Goal: Task Accomplishment & Management: Use online tool/utility

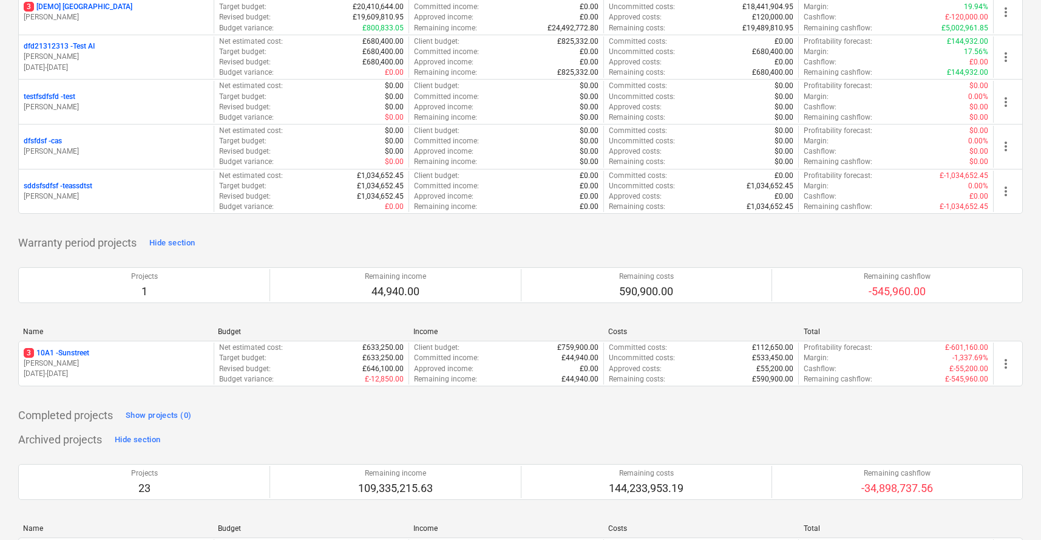
scroll to position [1842, 0]
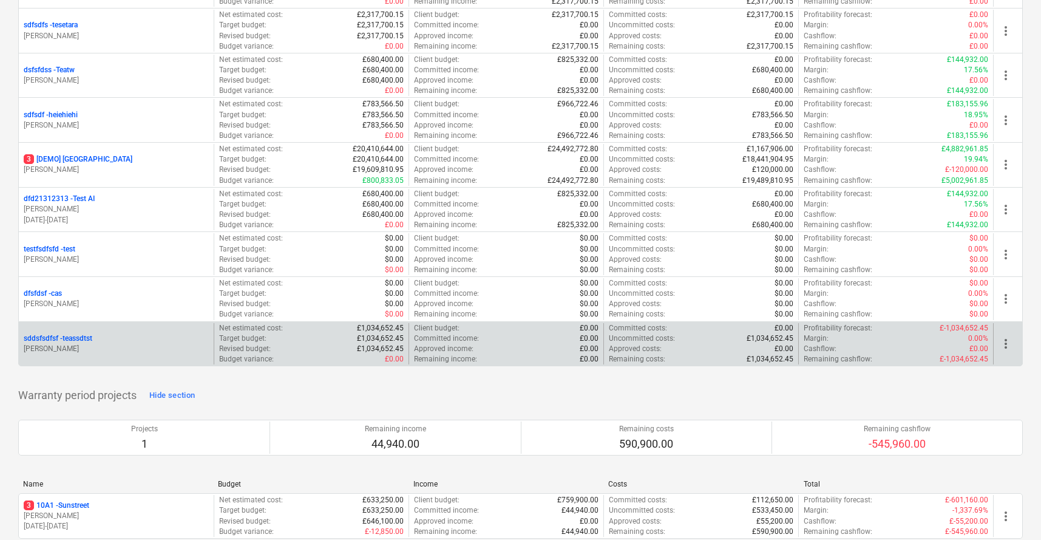
click at [121, 338] on div "sddsfsdfsf - teassdtst" at bounding box center [116, 338] width 185 height 10
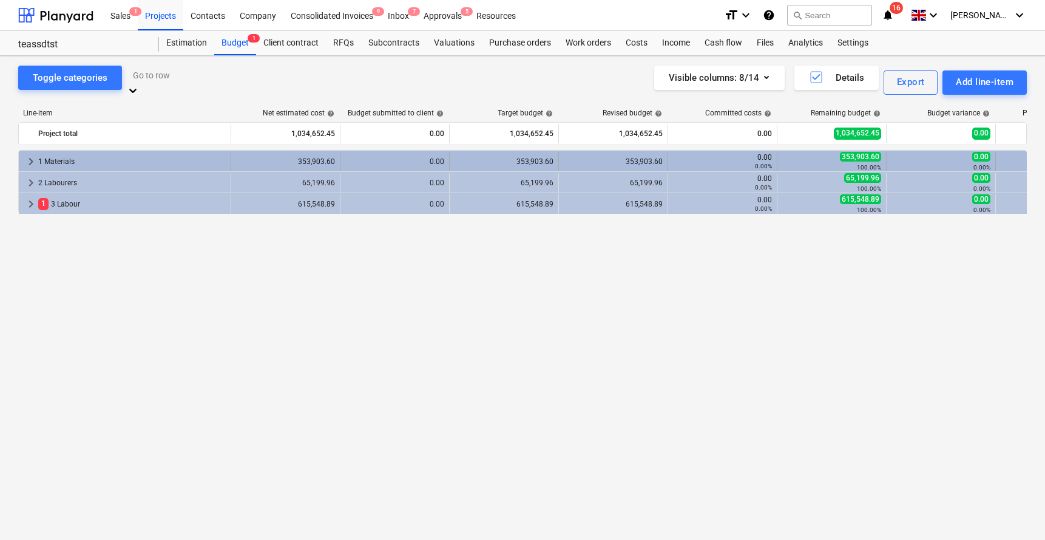
click at [22, 152] on div "keyboard_arrow_right 1 Materials" at bounding box center [125, 161] width 212 height 19
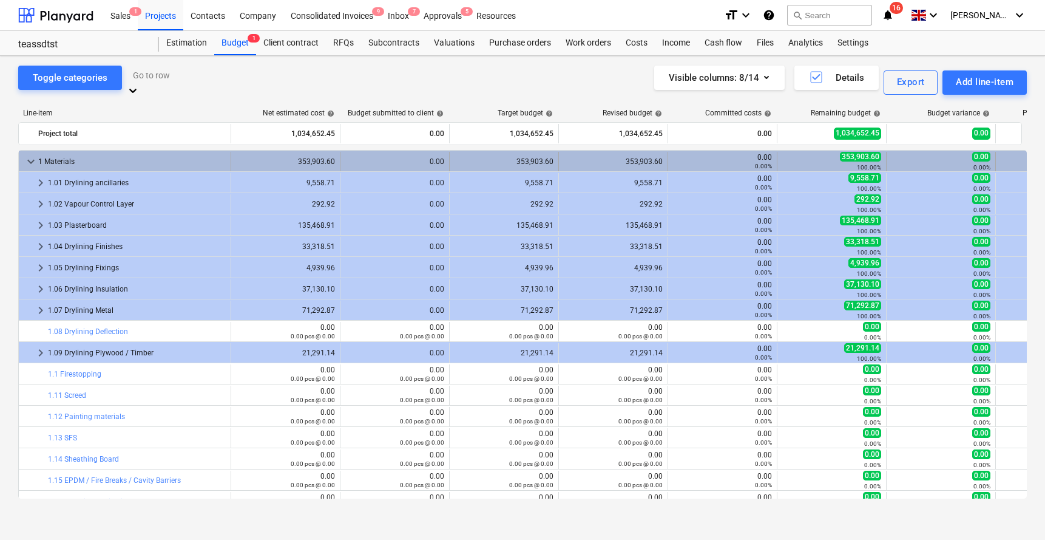
click at [25, 157] on span "keyboard_arrow_down" at bounding box center [31, 161] width 15 height 15
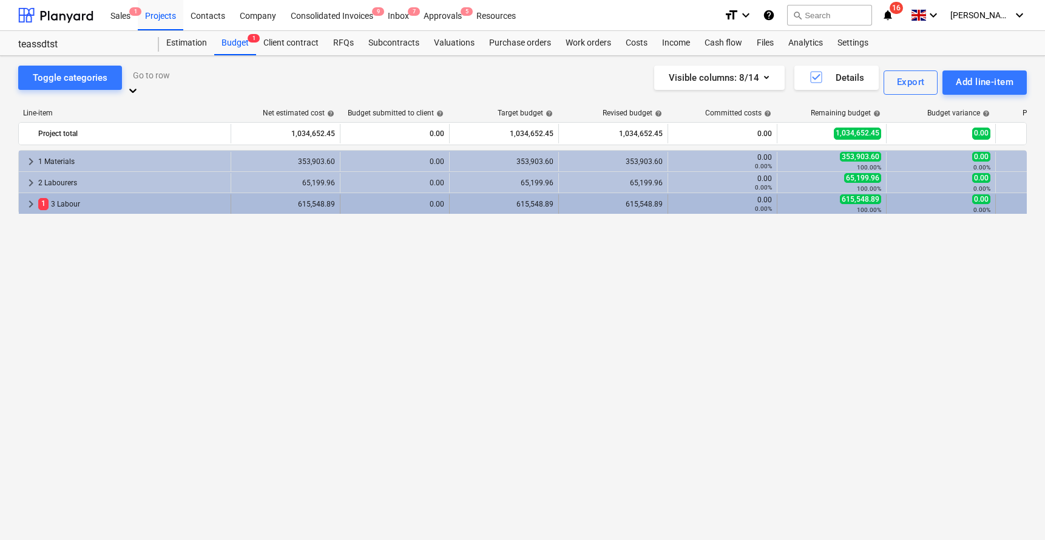
click at [29, 197] on span "keyboard_arrow_right" at bounding box center [31, 204] width 15 height 15
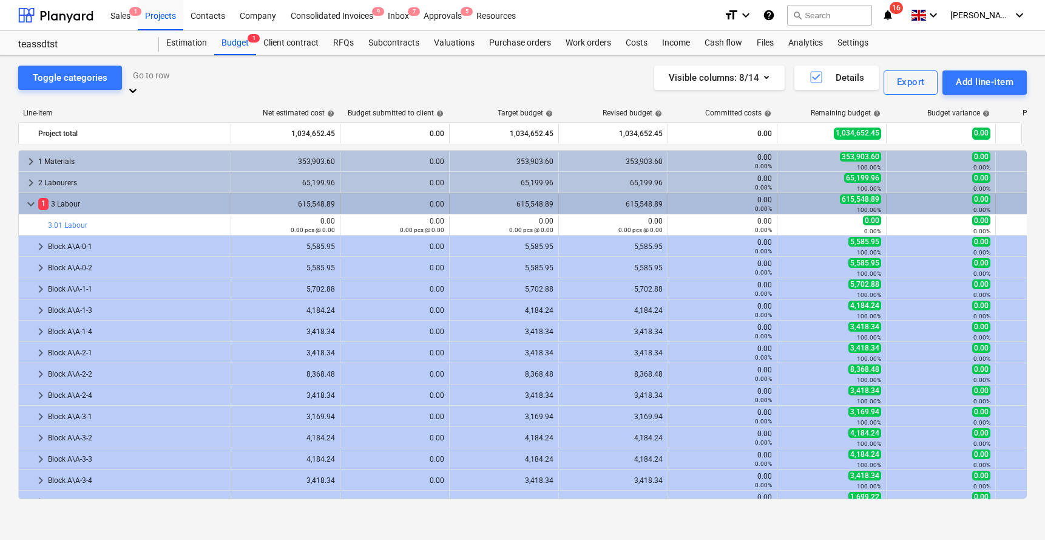
click at [25, 197] on span "keyboard_arrow_down" at bounding box center [31, 204] width 15 height 15
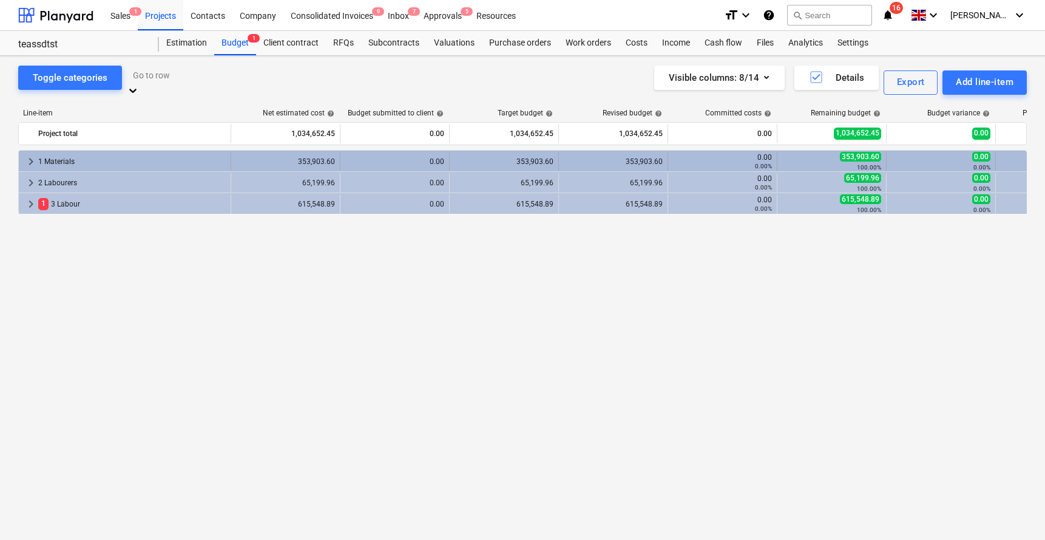
scroll to position [0, 109]
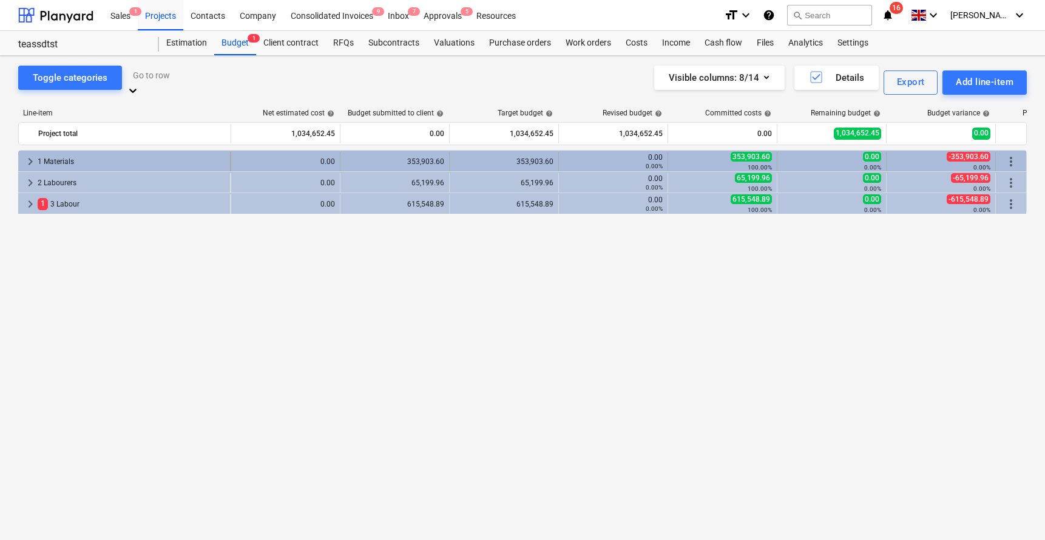
click at [1017, 154] on span "more_vert" at bounding box center [1011, 161] width 15 height 15
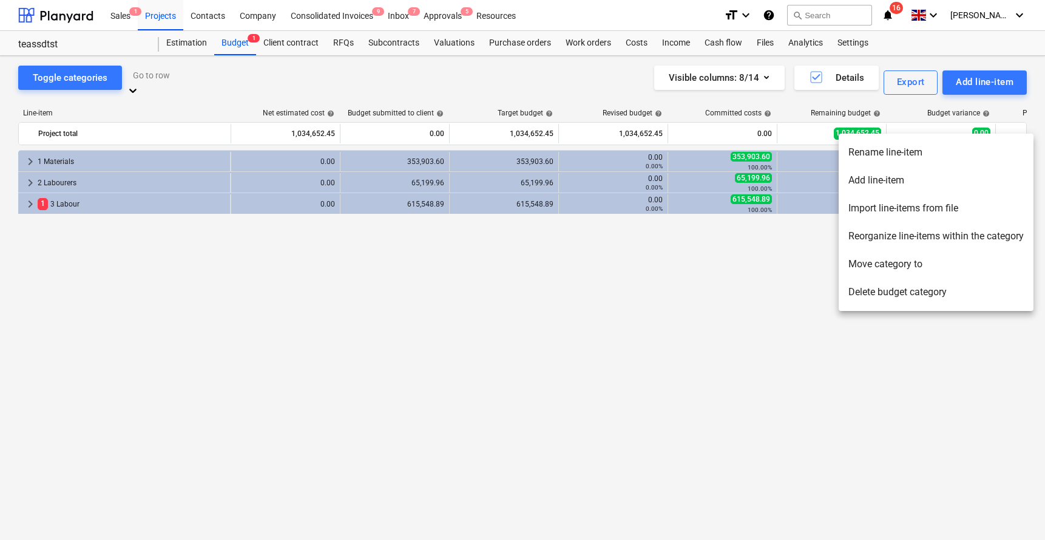
click at [896, 285] on li "Delete budget category" at bounding box center [936, 292] width 195 height 28
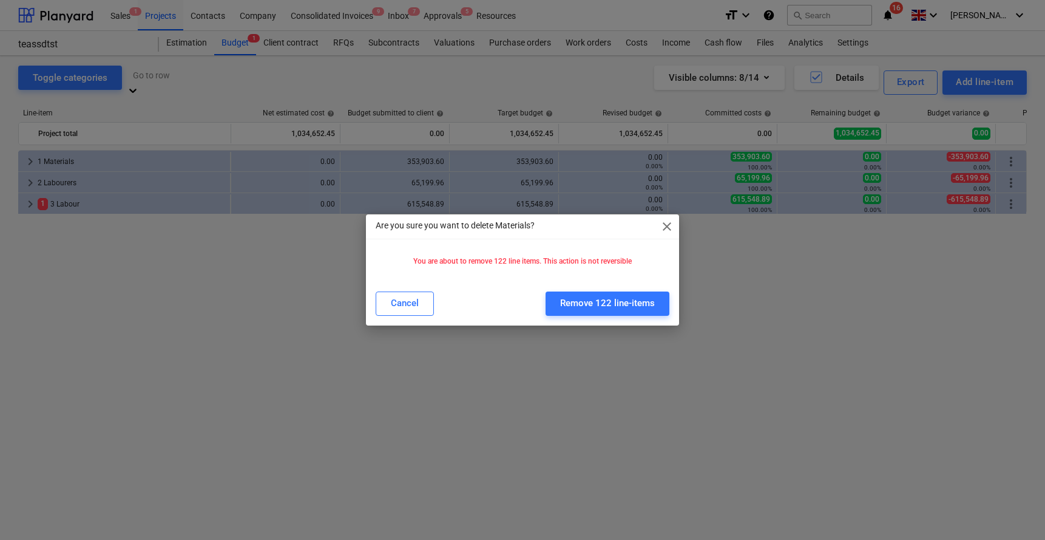
click at [623, 287] on div "Cancel Remove 122 line-items" at bounding box center [522, 303] width 309 height 34
click at [623, 303] on div "Remove 122 line-items" at bounding box center [607, 303] width 95 height 16
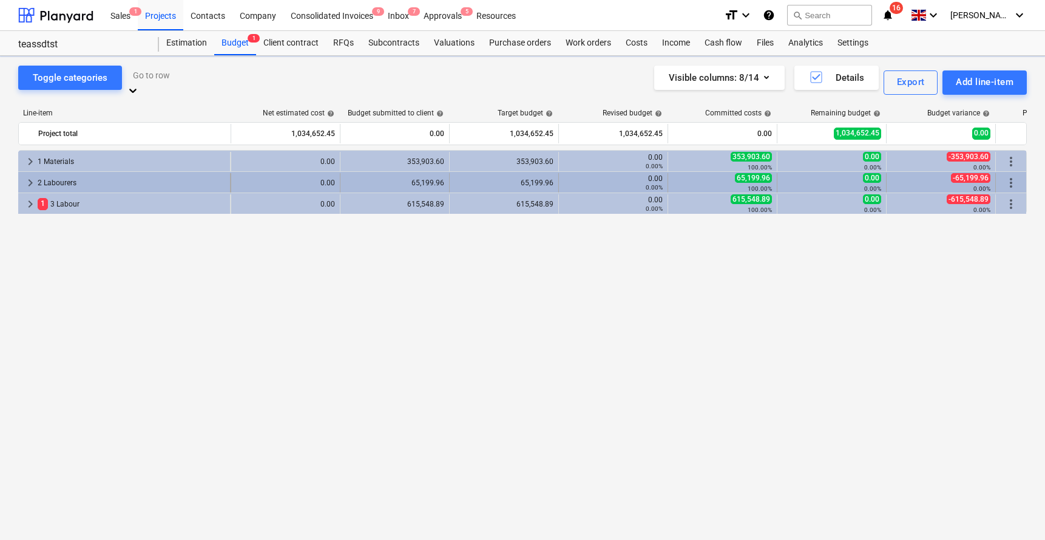
click at [1012, 175] on span "more_vert" at bounding box center [1011, 182] width 15 height 15
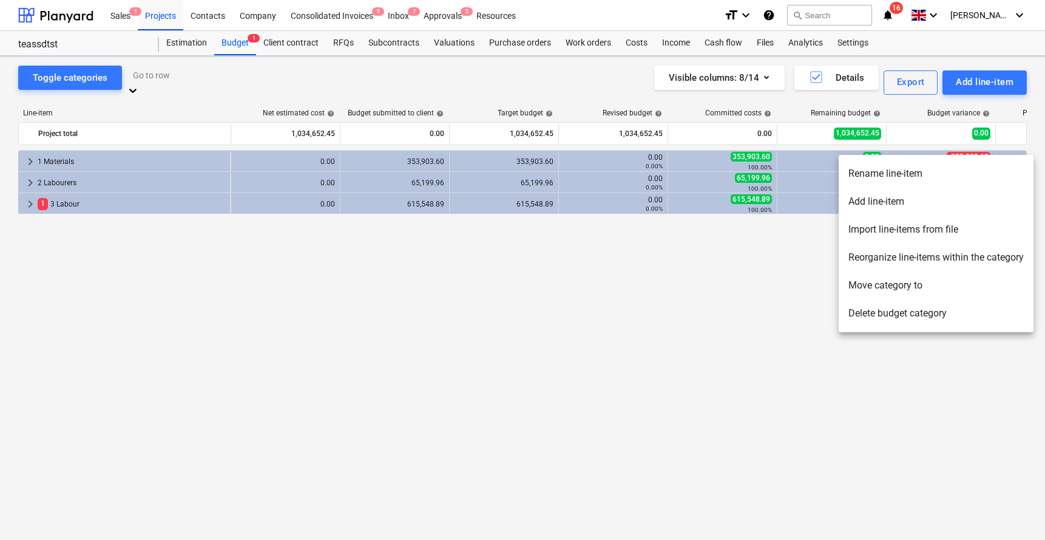
click at [678, 357] on div at bounding box center [522, 270] width 1045 height 540
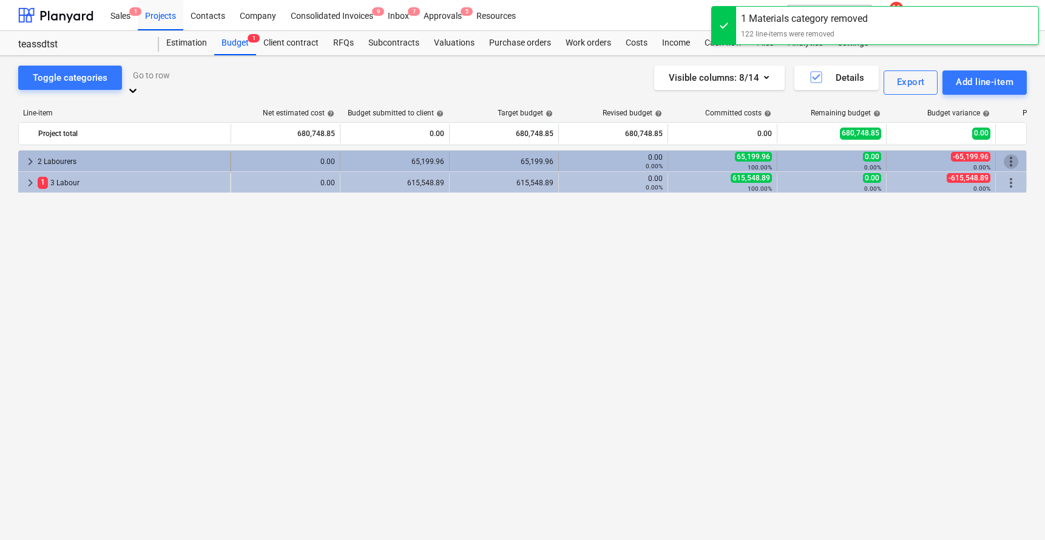
click at [1015, 154] on span "more_vert" at bounding box center [1011, 161] width 15 height 15
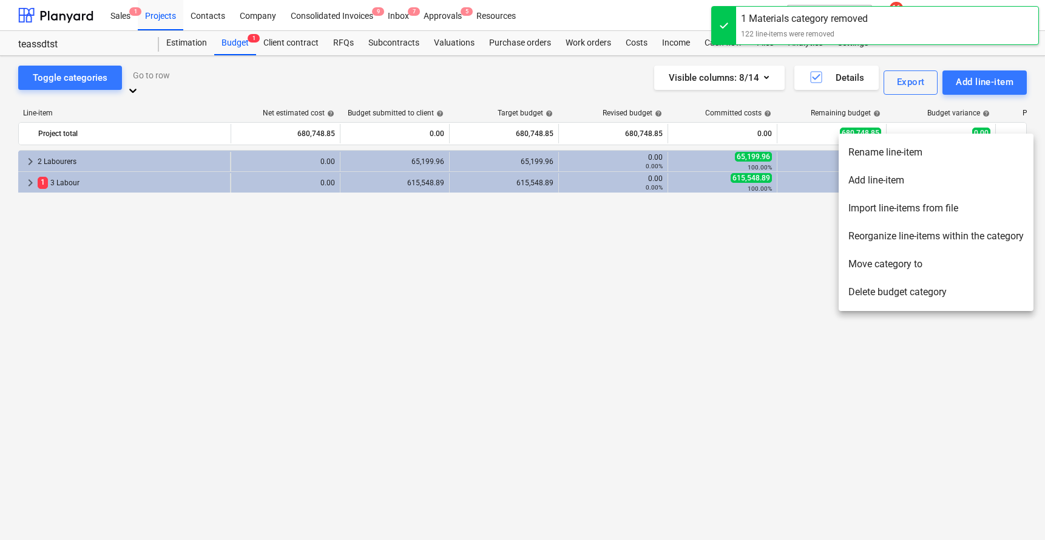
click at [898, 307] on ul "Rename line-item Add line-item [GEOGRAPHIC_DATA] line-items from file Reorganiz…" at bounding box center [936, 222] width 195 height 177
click at [899, 302] on li "Delete budget category" at bounding box center [936, 292] width 195 height 28
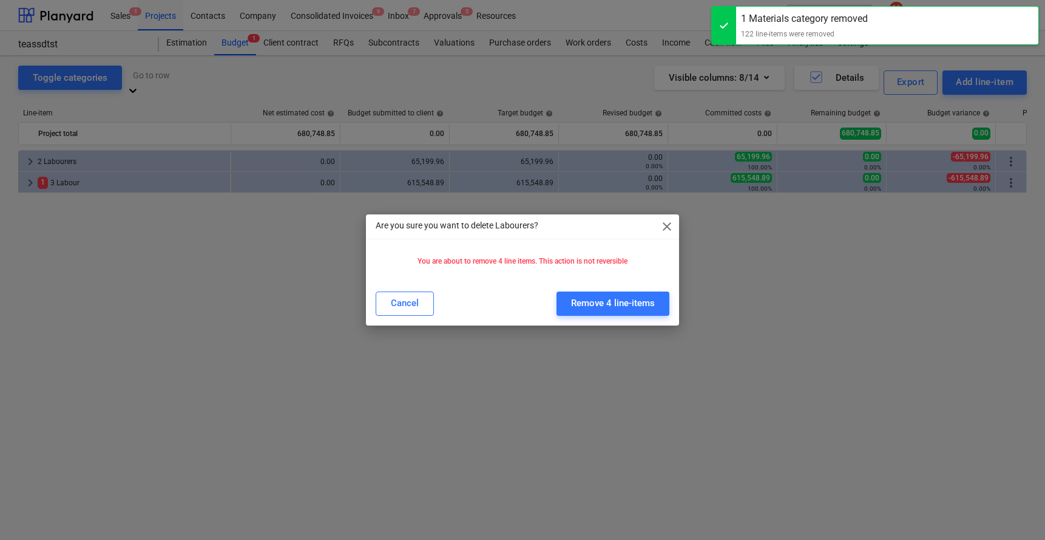
click at [609, 289] on div "Cancel Remove 4 line-items" at bounding box center [522, 303] width 309 height 34
click at [607, 302] on div "Remove 4 line-items" at bounding box center [613, 303] width 84 height 16
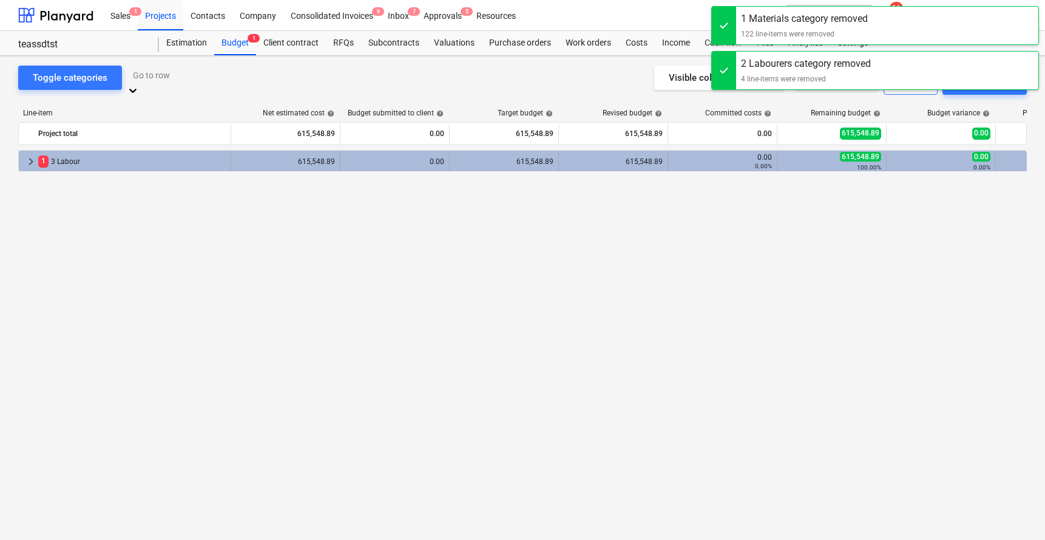
click at [1009, 152] on div "-615,548.89 0.00%" at bounding box center [1050, 161] width 99 height 19
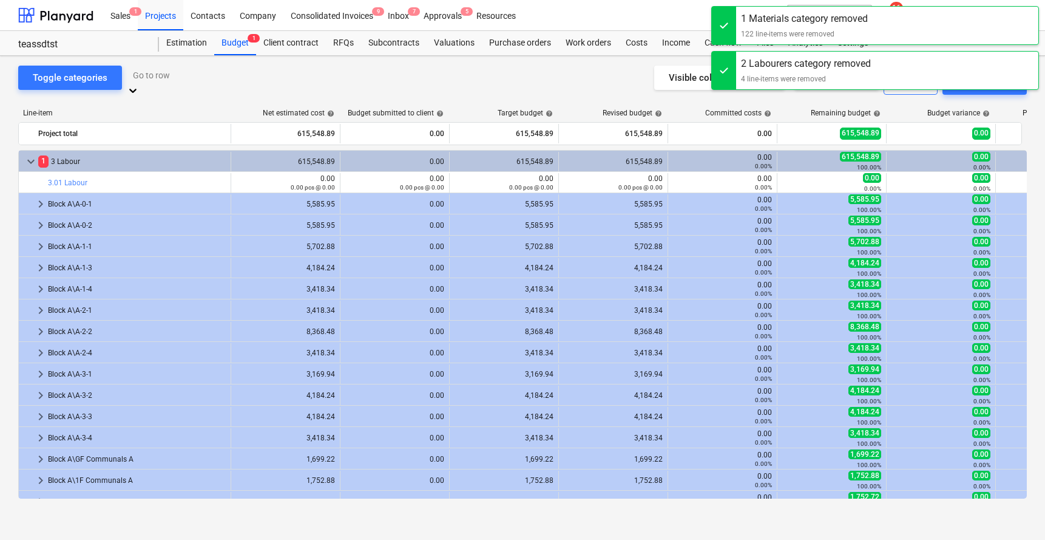
scroll to position [0, 113]
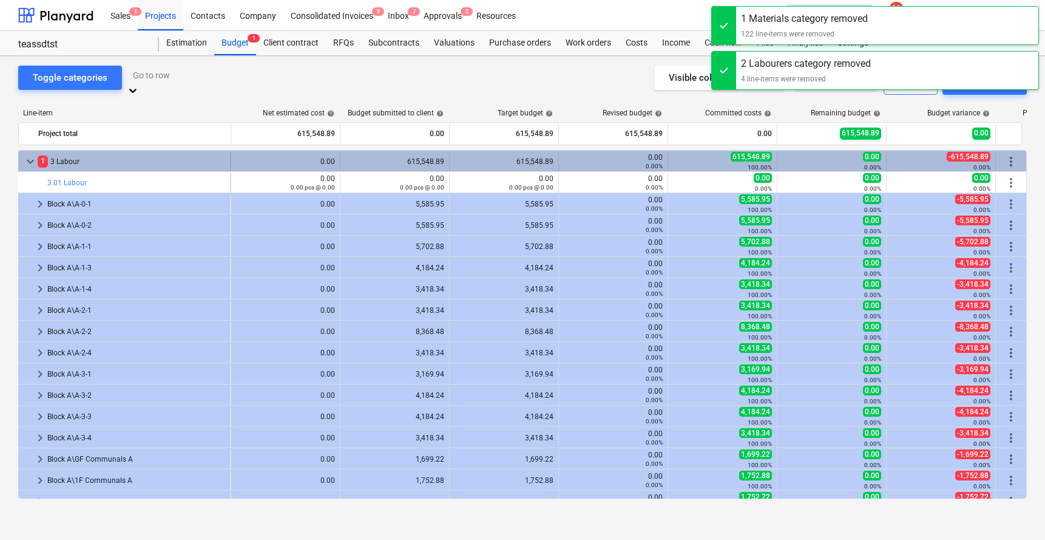
click at [1009, 154] on span "more_vert" at bounding box center [1011, 161] width 15 height 15
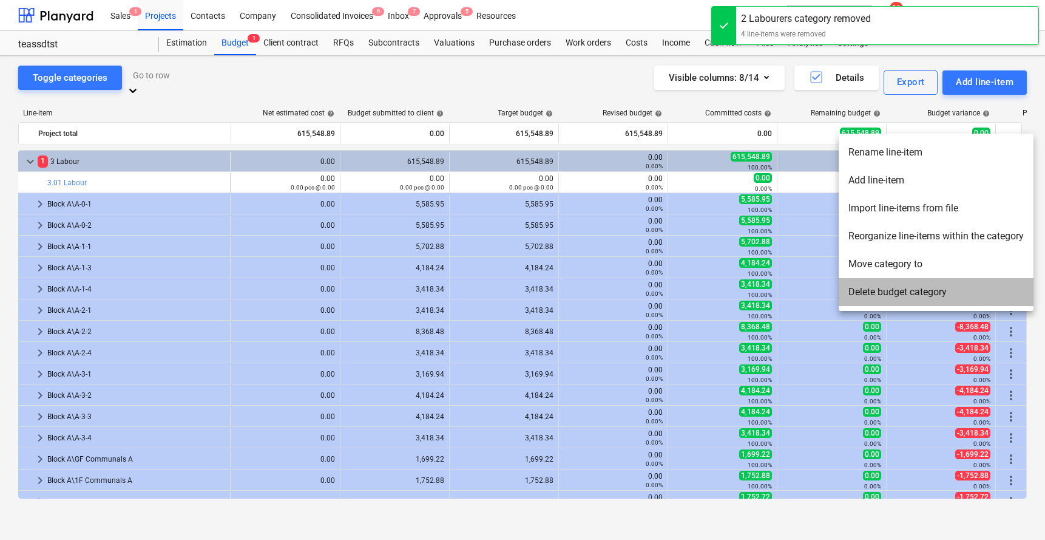
click at [914, 296] on li "Delete budget category" at bounding box center [936, 292] width 195 height 28
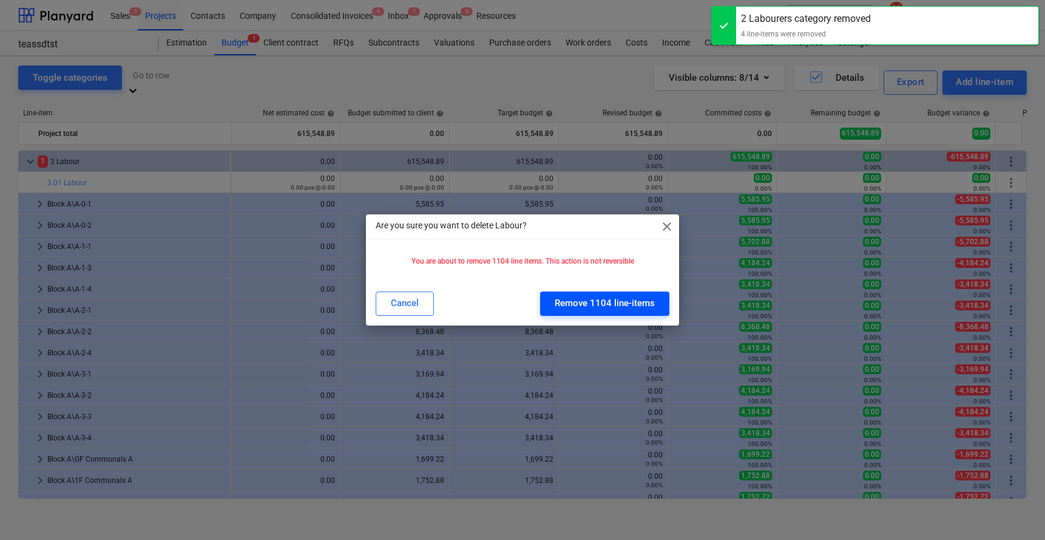
click at [598, 305] on div "Remove 1104 line-items" at bounding box center [605, 303] width 100 height 16
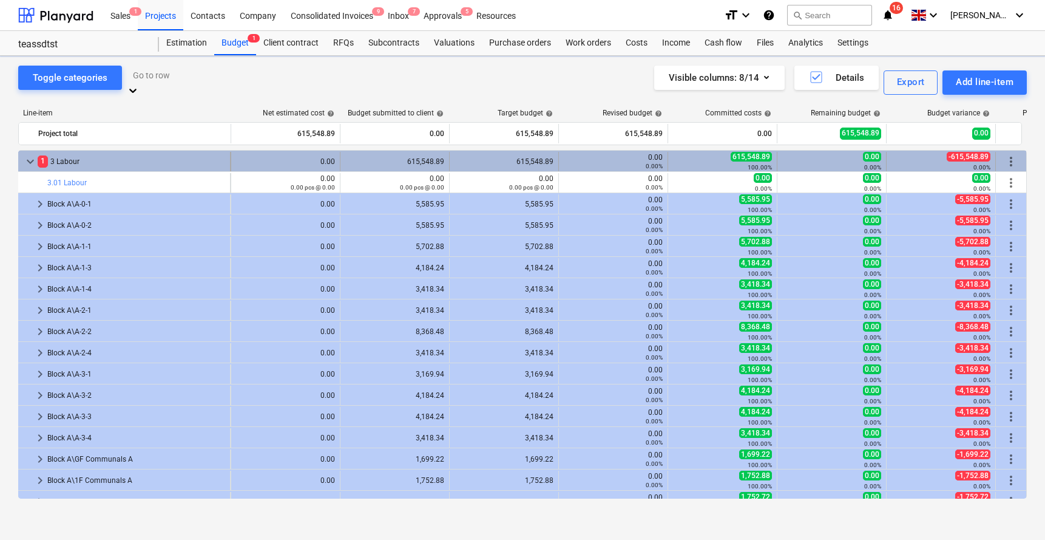
click at [24, 154] on span "keyboard_arrow_down" at bounding box center [30, 161] width 15 height 15
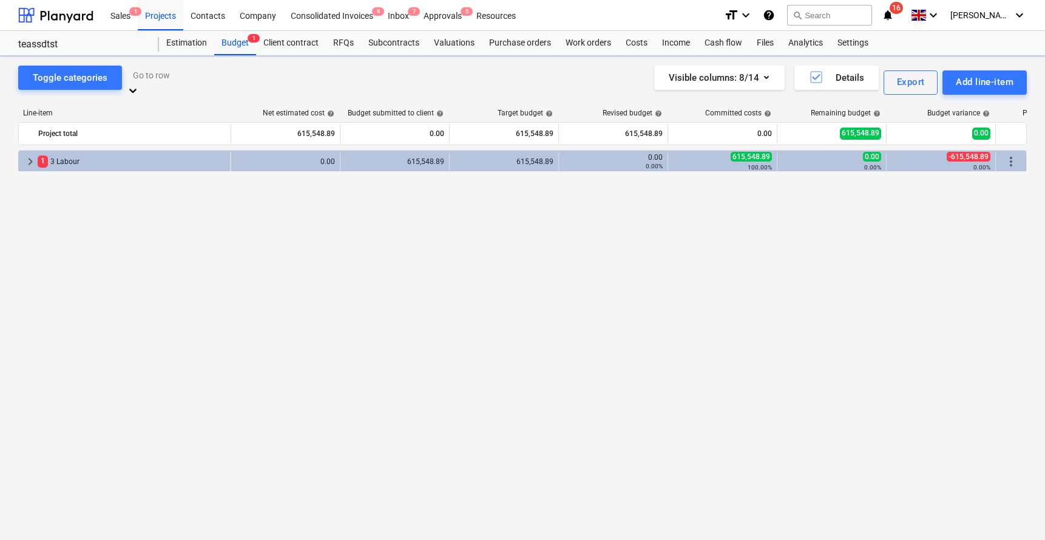
scroll to position [0, 109]
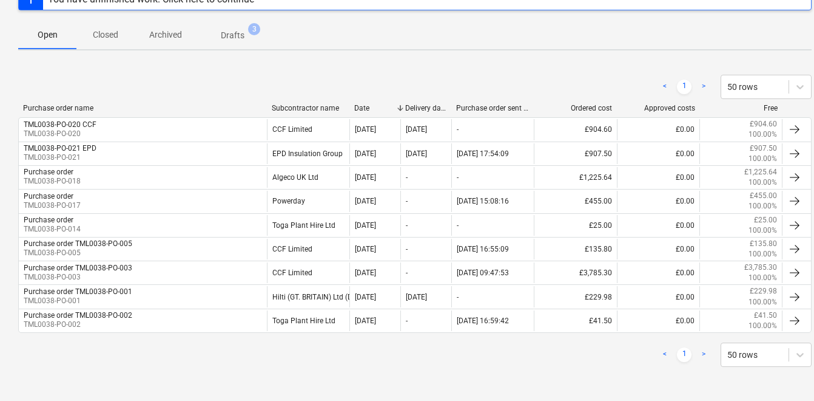
scroll to position [50, 0]
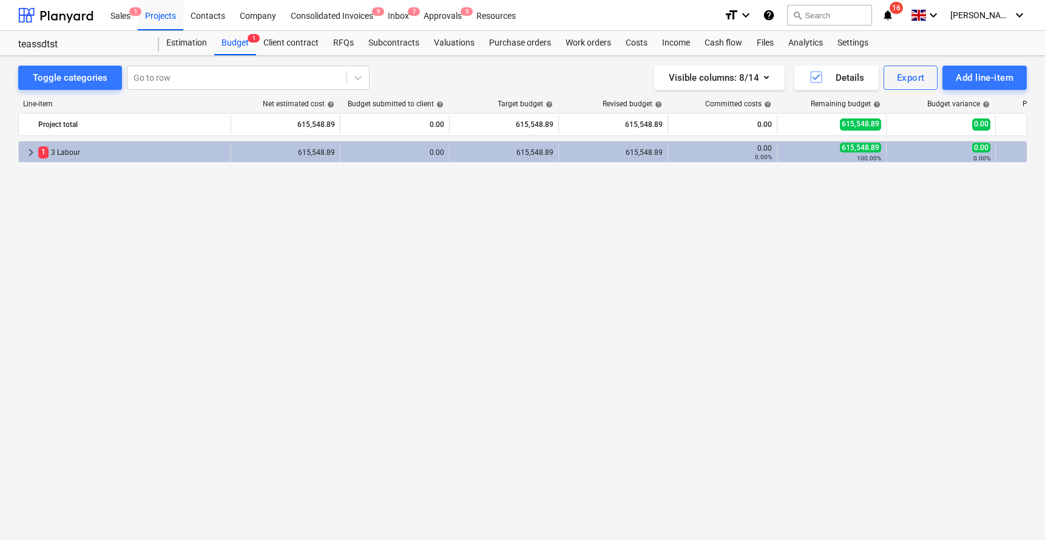
click at [197, 232] on div "keyboard_arrow_right 1 3 Labour 615,548.89 0.00 615,548.89 615,548.89 0.00 0.00…" at bounding box center [522, 315] width 1009 height 348
click at [373, 49] on div "Subcontracts" at bounding box center [394, 43] width 66 height 24
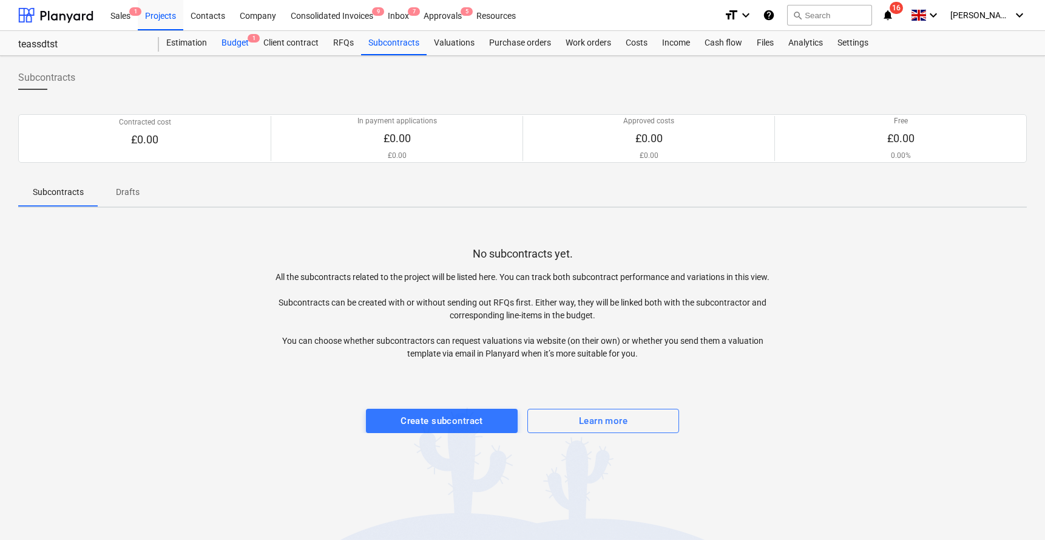
click at [227, 46] on div "Budget 1" at bounding box center [235, 43] width 42 height 24
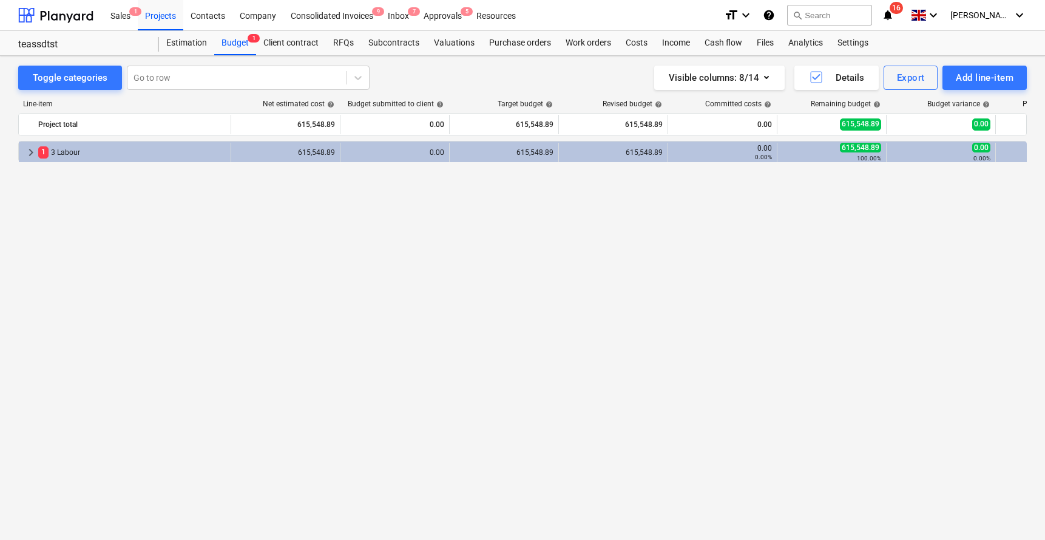
click at [26, 159] on div "keyboard_arrow_right" at bounding box center [31, 152] width 15 height 19
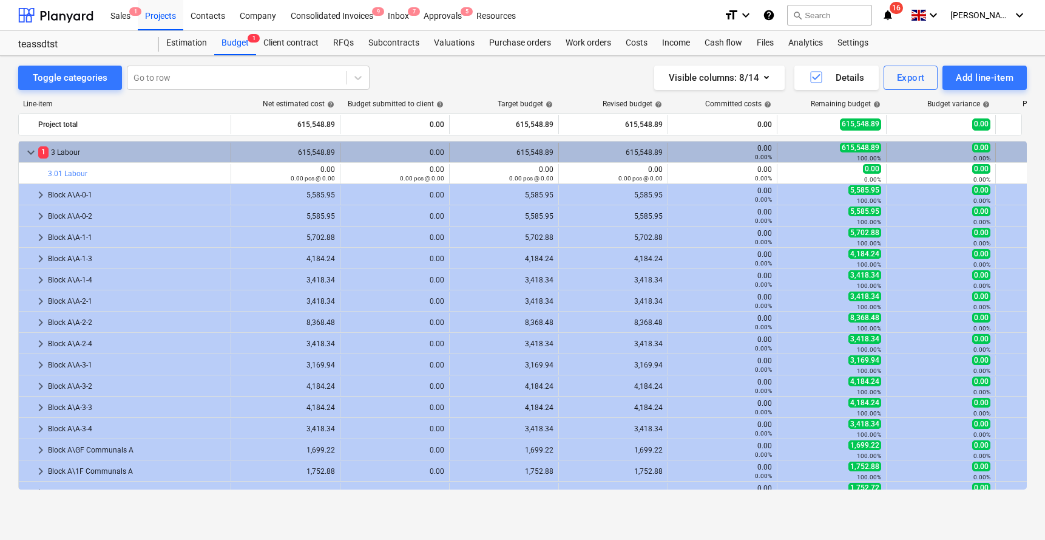
click at [28, 154] on span "keyboard_arrow_down" at bounding box center [31, 152] width 15 height 15
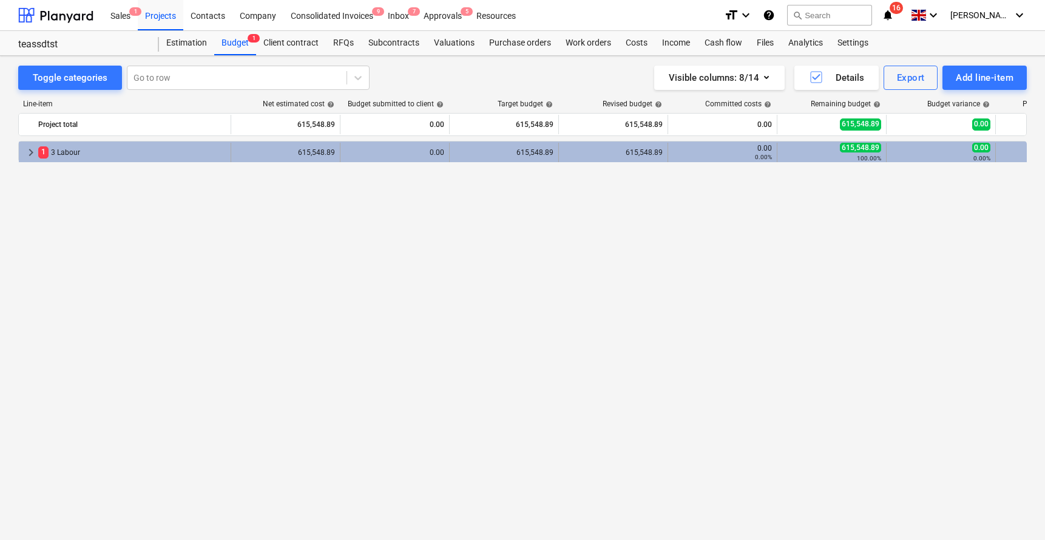
click at [41, 152] on span "1" at bounding box center [43, 152] width 10 height 12
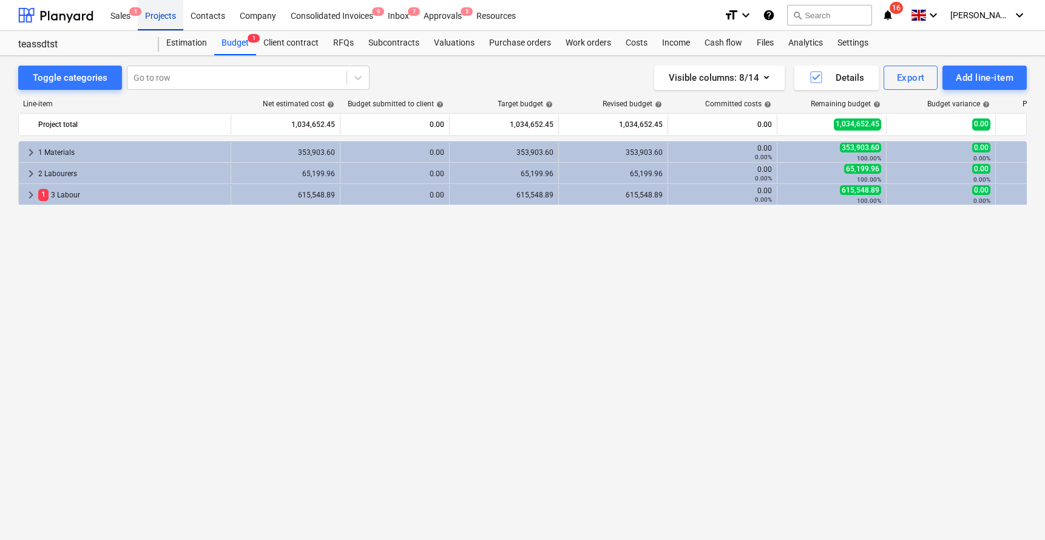
click at [163, 21] on div "Projects" at bounding box center [161, 14] width 46 height 31
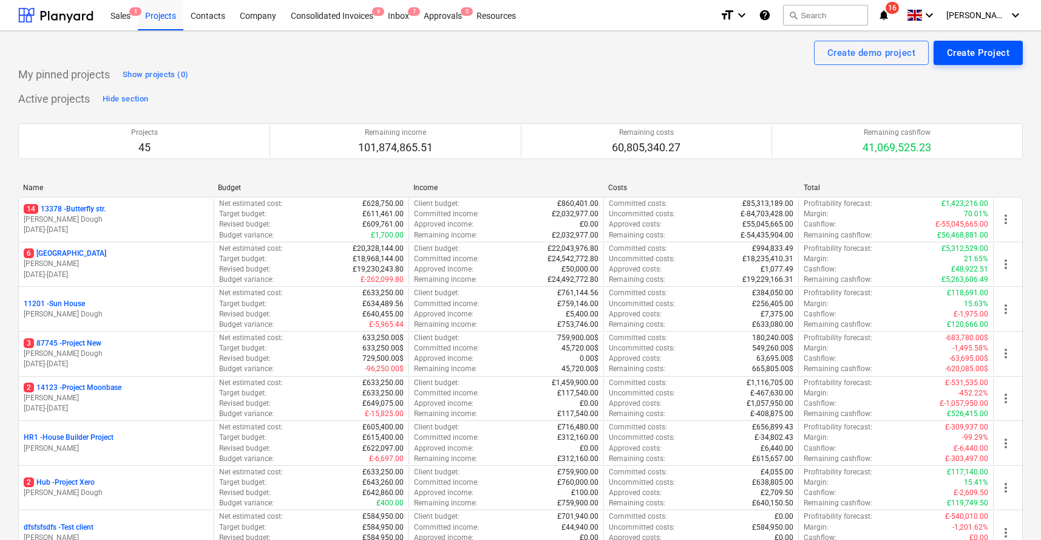
click at [950, 52] on div "Create Project" at bounding box center [978, 53] width 63 height 16
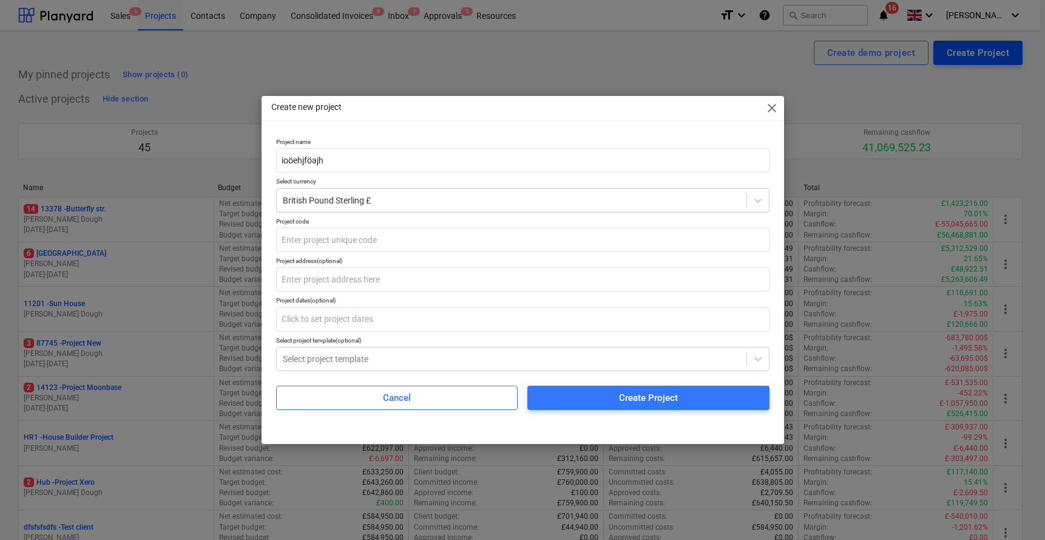
type input "ioöehjföajh"
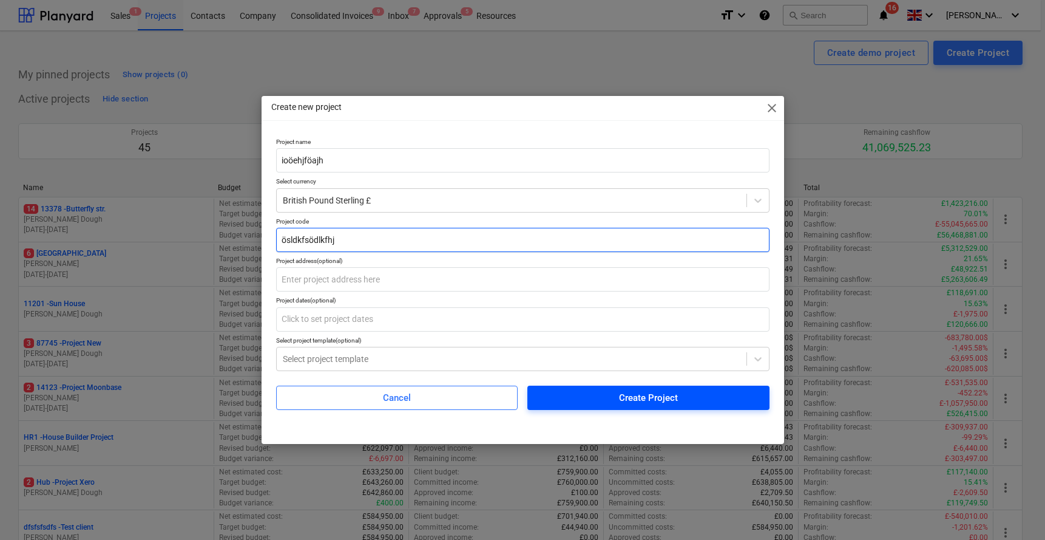
type input "ösldkfsödlkfhj"
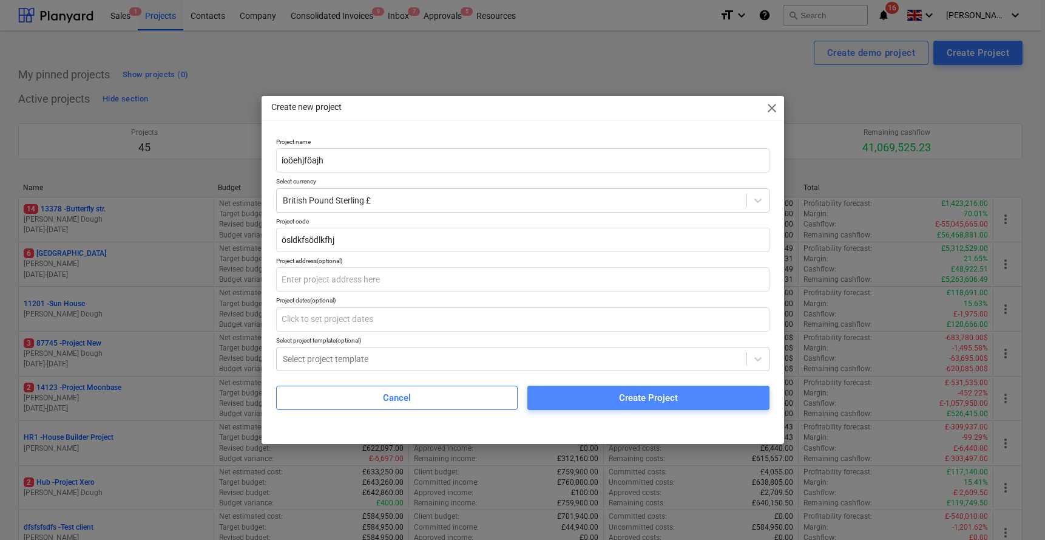
click at [609, 404] on span "Create Project" at bounding box center [648, 398] width 213 height 16
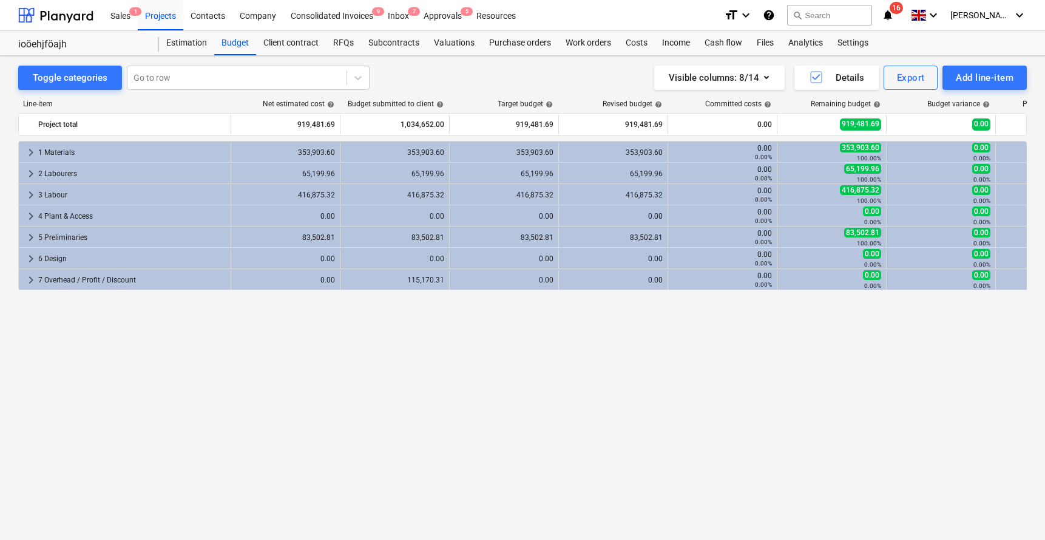
click at [947, 94] on div "Line-item Net estimated cost help Budget submitted to client help Target budget…" at bounding box center [522, 297] width 1009 height 414
click at [952, 87] on button "Add line-item" at bounding box center [985, 78] width 84 height 24
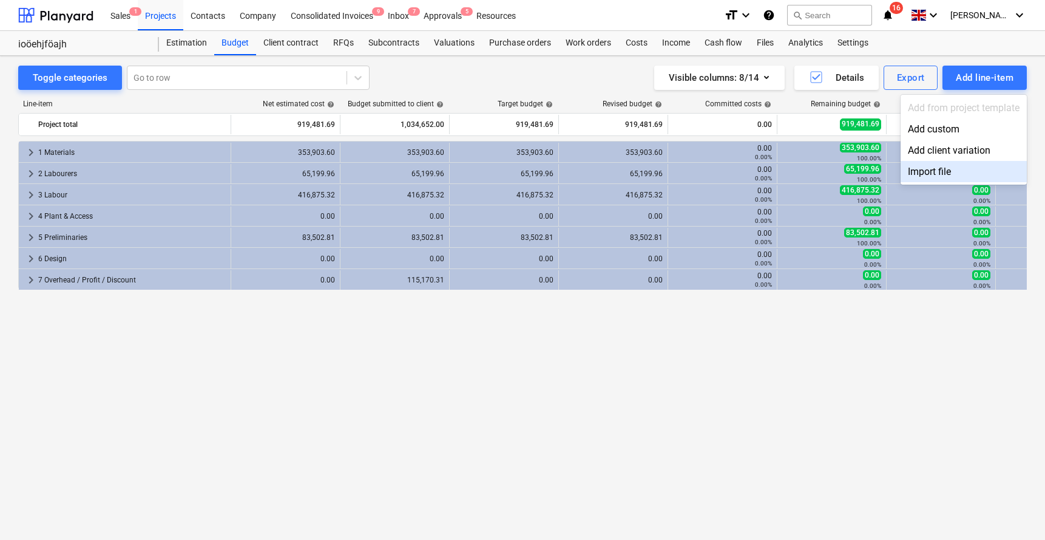
click at [908, 171] on div "Import file" at bounding box center [964, 171] width 126 height 21
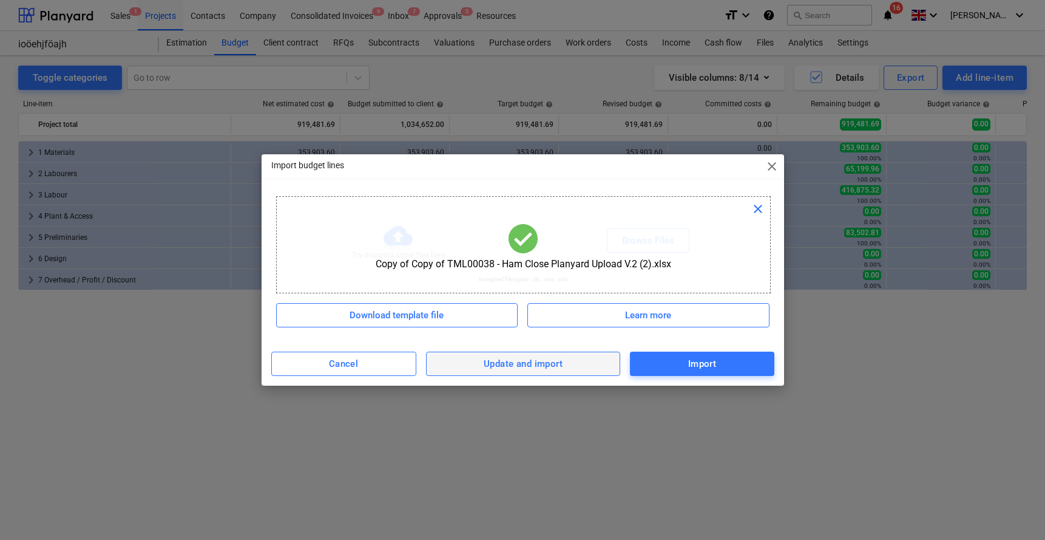
click at [521, 351] on button "Update and import" at bounding box center [523, 363] width 195 height 24
click at [760, 206] on span "close" at bounding box center [758, 208] width 15 height 15
click at [529, 363] on div "Update and import" at bounding box center [523, 364] width 79 height 16
click at [553, 366] on div "Update and import" at bounding box center [523, 364] width 79 height 16
click at [567, 362] on span "Update and import" at bounding box center [523, 364] width 168 height 16
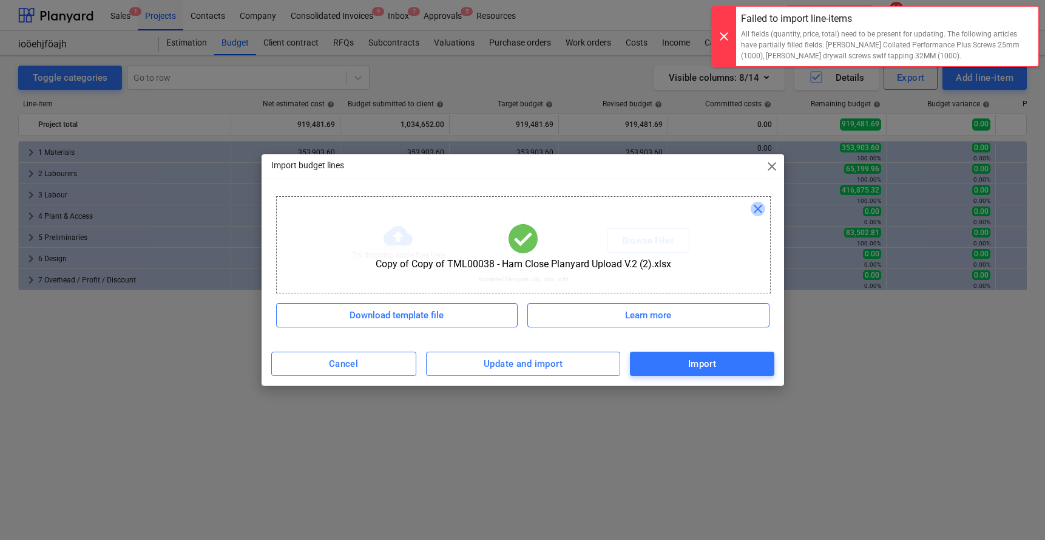
click at [757, 209] on span "close" at bounding box center [758, 208] width 15 height 15
click at [487, 361] on div "Update and import" at bounding box center [523, 364] width 79 height 16
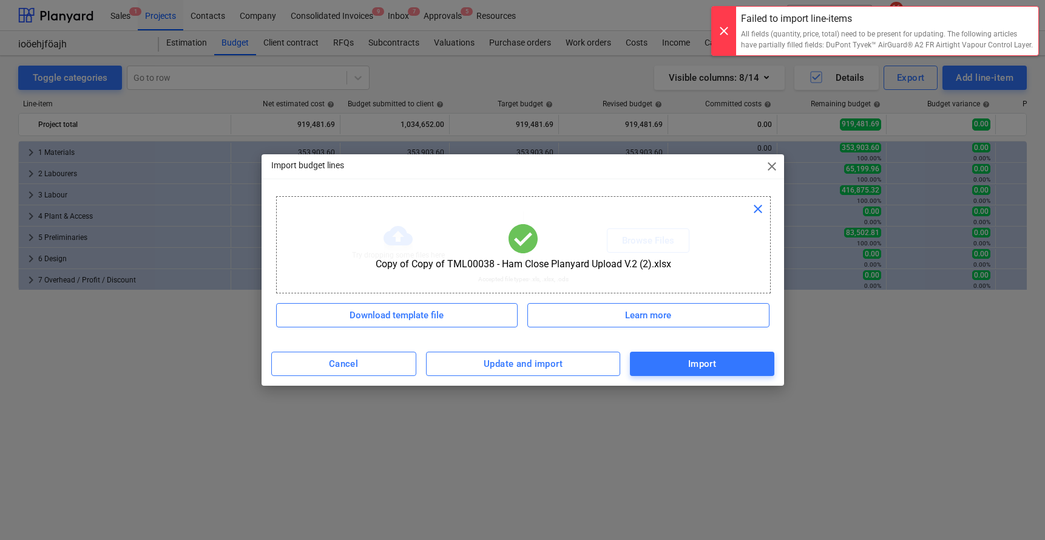
click at [755, 209] on span "close" at bounding box center [758, 208] width 15 height 15
click at [755, 209] on div "Try dropping some files here or Browse Files" at bounding box center [523, 240] width 493 height 69
click at [561, 357] on div "Update and import" at bounding box center [523, 364] width 79 height 16
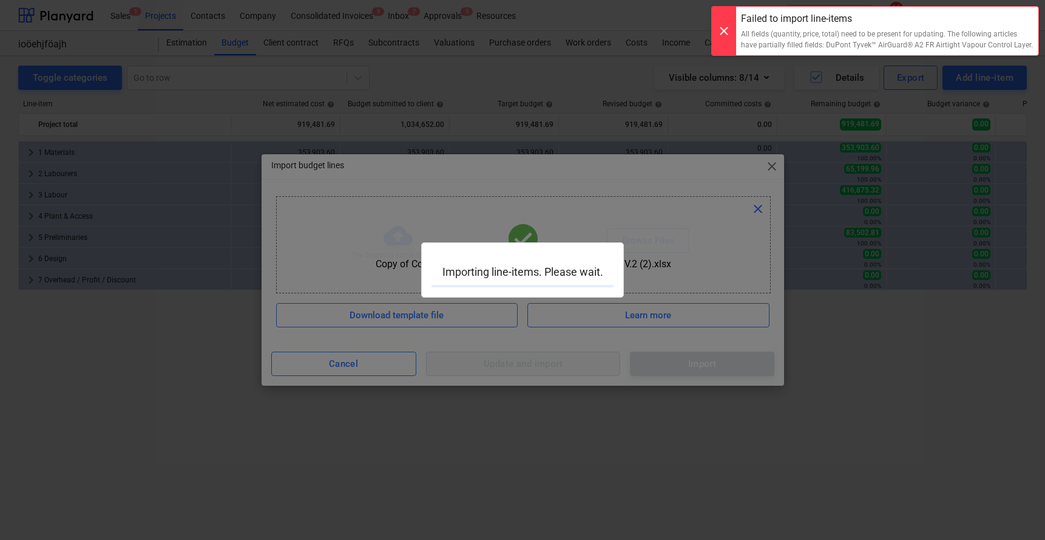
click at [561, 357] on div at bounding box center [522, 270] width 1045 height 540
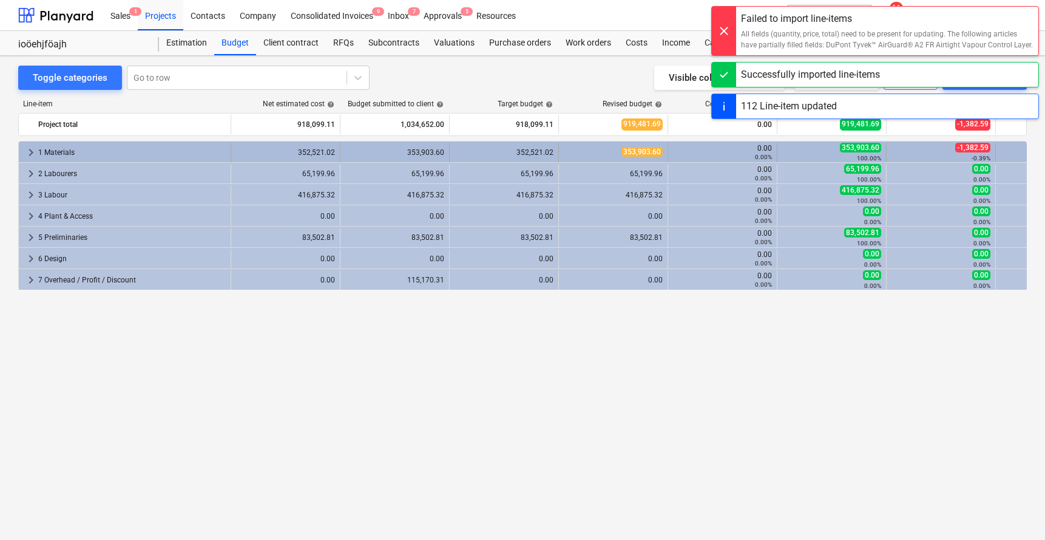
click at [33, 154] on span "keyboard_arrow_right" at bounding box center [31, 152] width 15 height 15
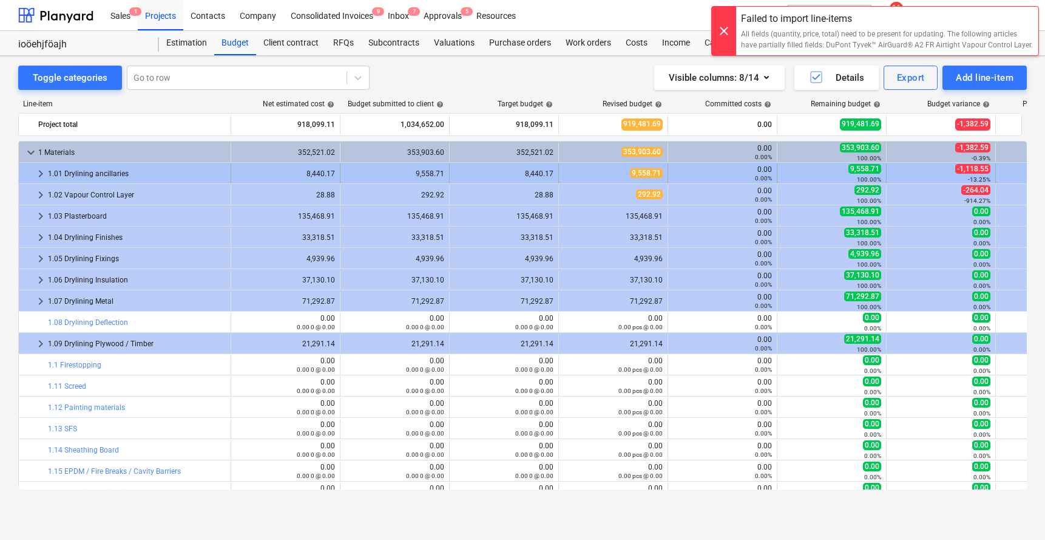
click at [33, 176] on span "keyboard_arrow_right" at bounding box center [40, 173] width 15 height 15
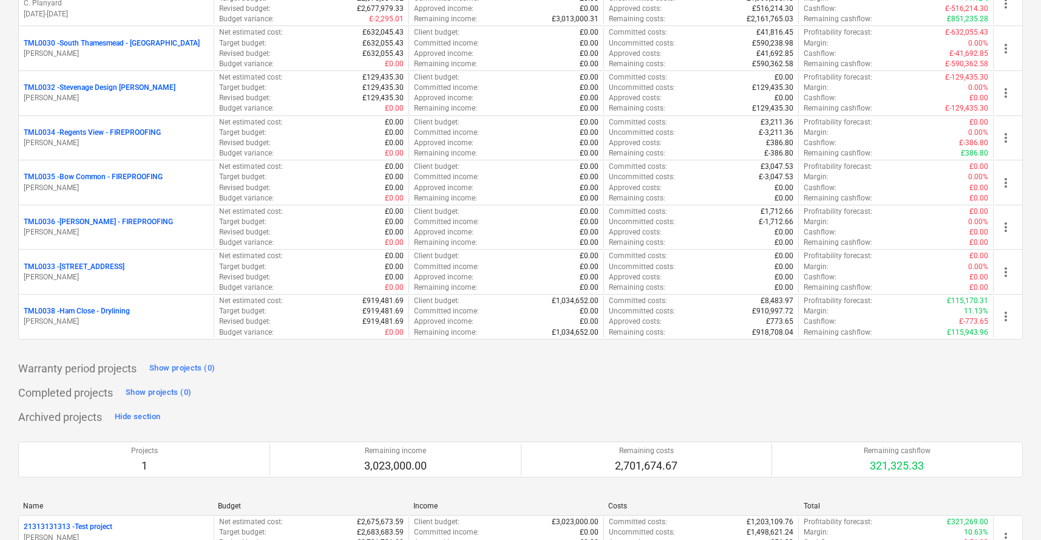
scroll to position [1377, 0]
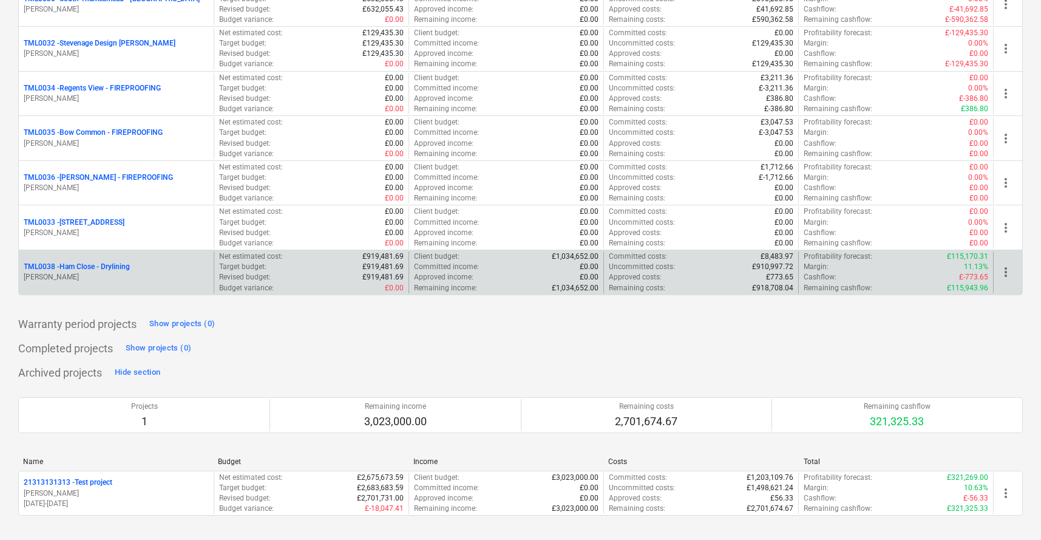
click at [109, 268] on p "TML0038 - Ham Close - Drylining" at bounding box center [77, 267] width 106 height 10
